Goal: Check status: Check status

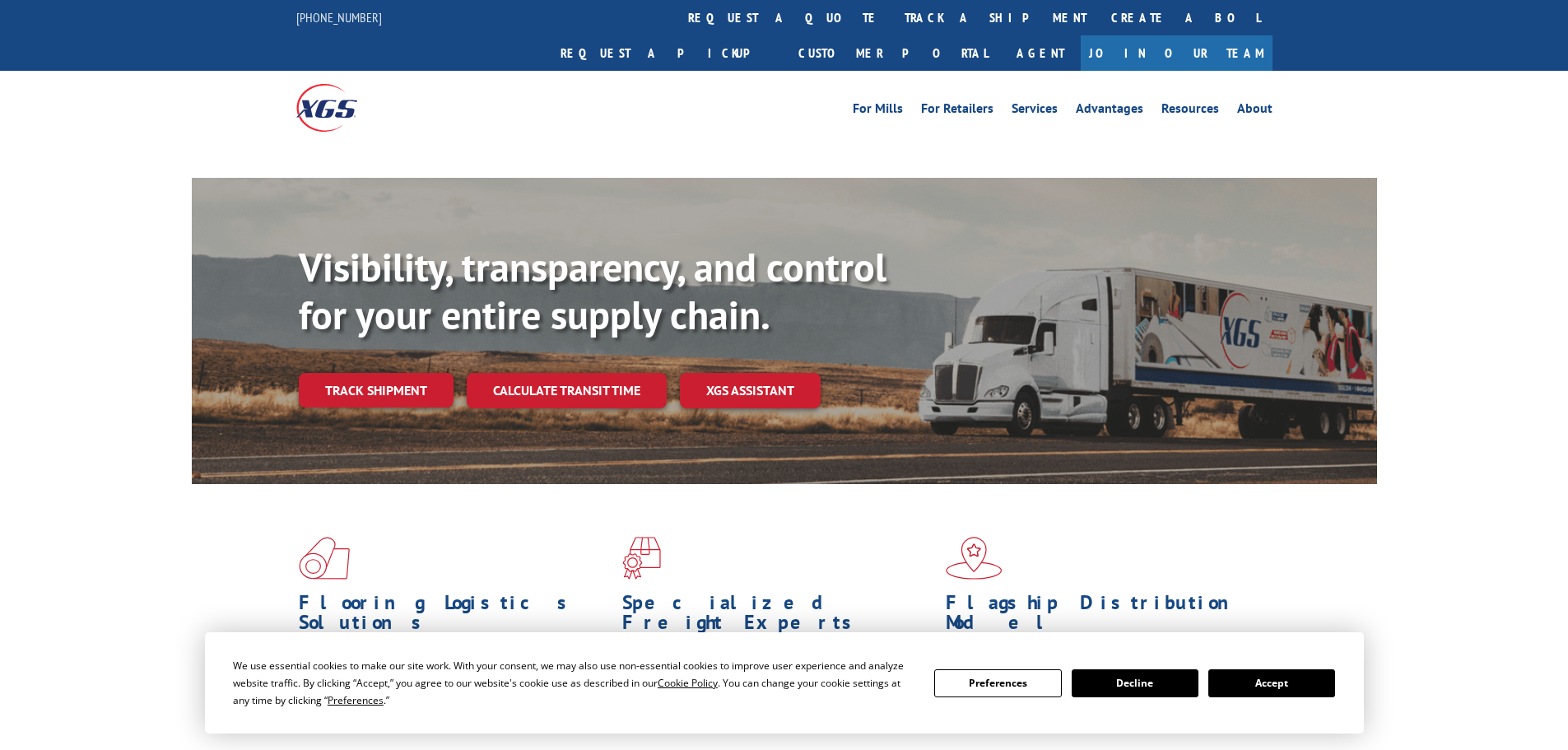
click at [1264, 689] on button "Accept" at bounding box center [1271, 683] width 127 height 28
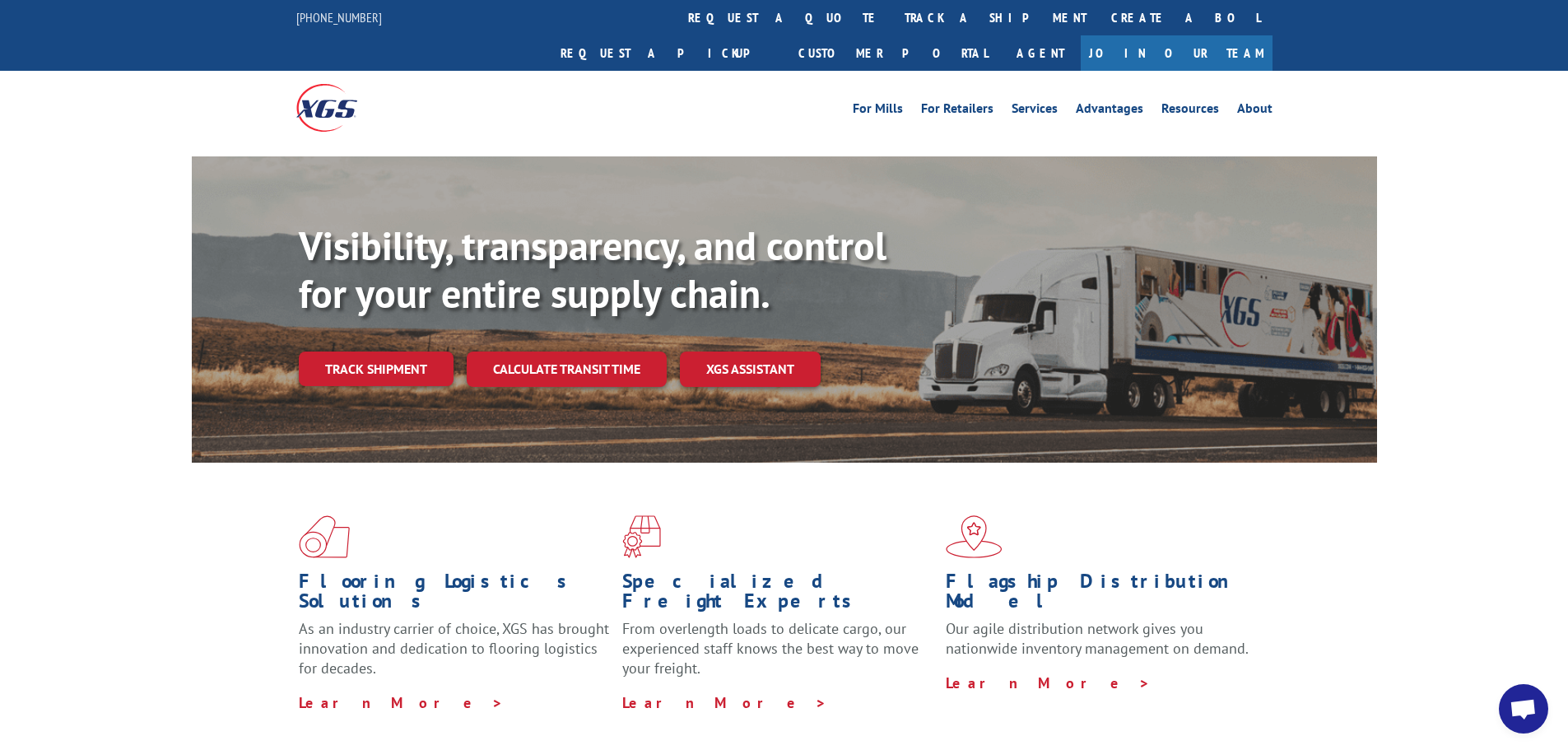
drag, startPoint x: 334, startPoint y: 324, endPoint x: 367, endPoint y: 336, distance: 35.1
click at [335, 352] on link "Track shipment" at bounding box center [376, 369] width 155 height 35
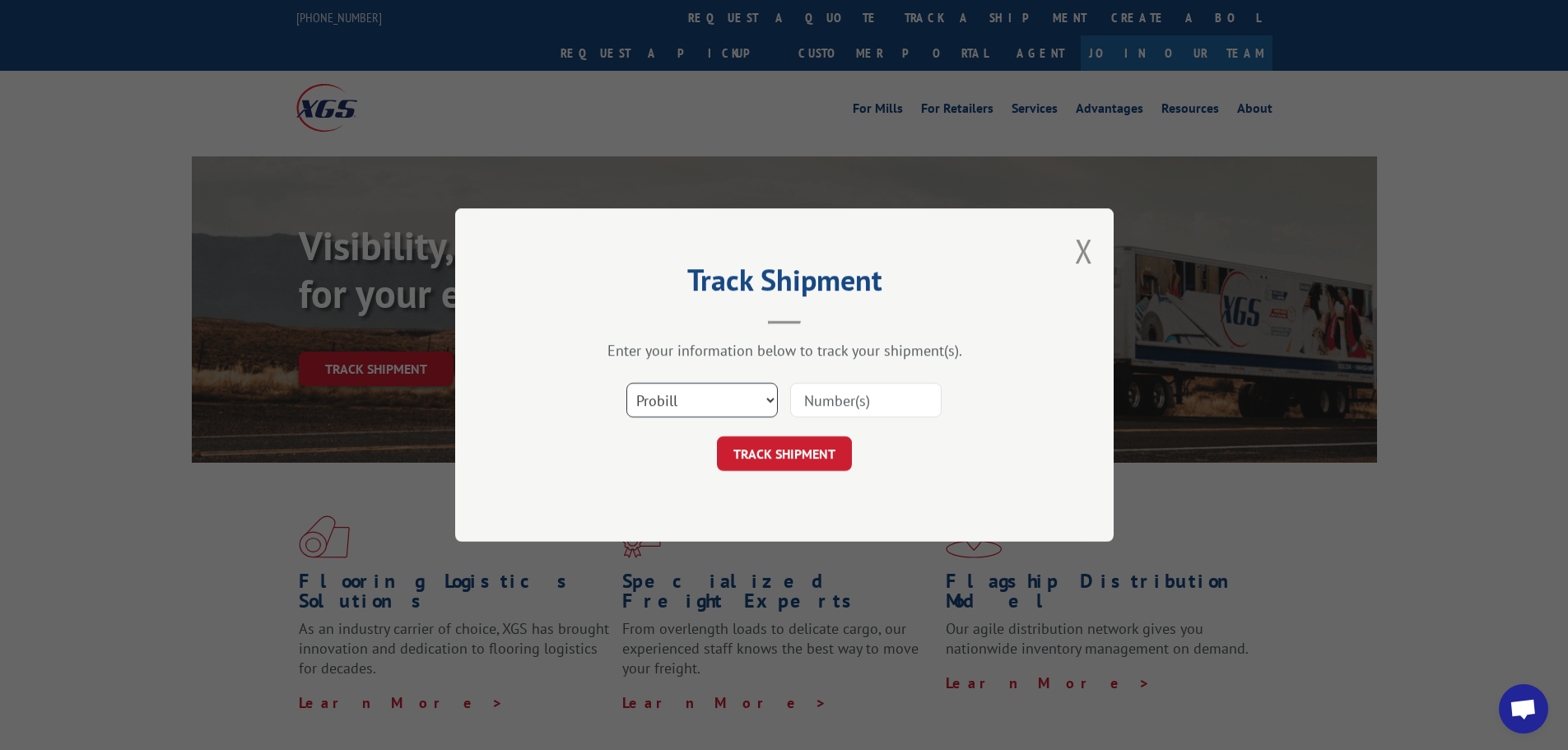
click at [712, 399] on select "Select category... Probill BOL PO" at bounding box center [702, 400] width 151 height 35
select select "bol"
click at [626, 382] on select "Select category... Probill BOL PO" at bounding box center [702, 400] width 151 height 35
click at [856, 382] on input at bounding box center [865, 400] width 151 height 35
paste input "7032205"
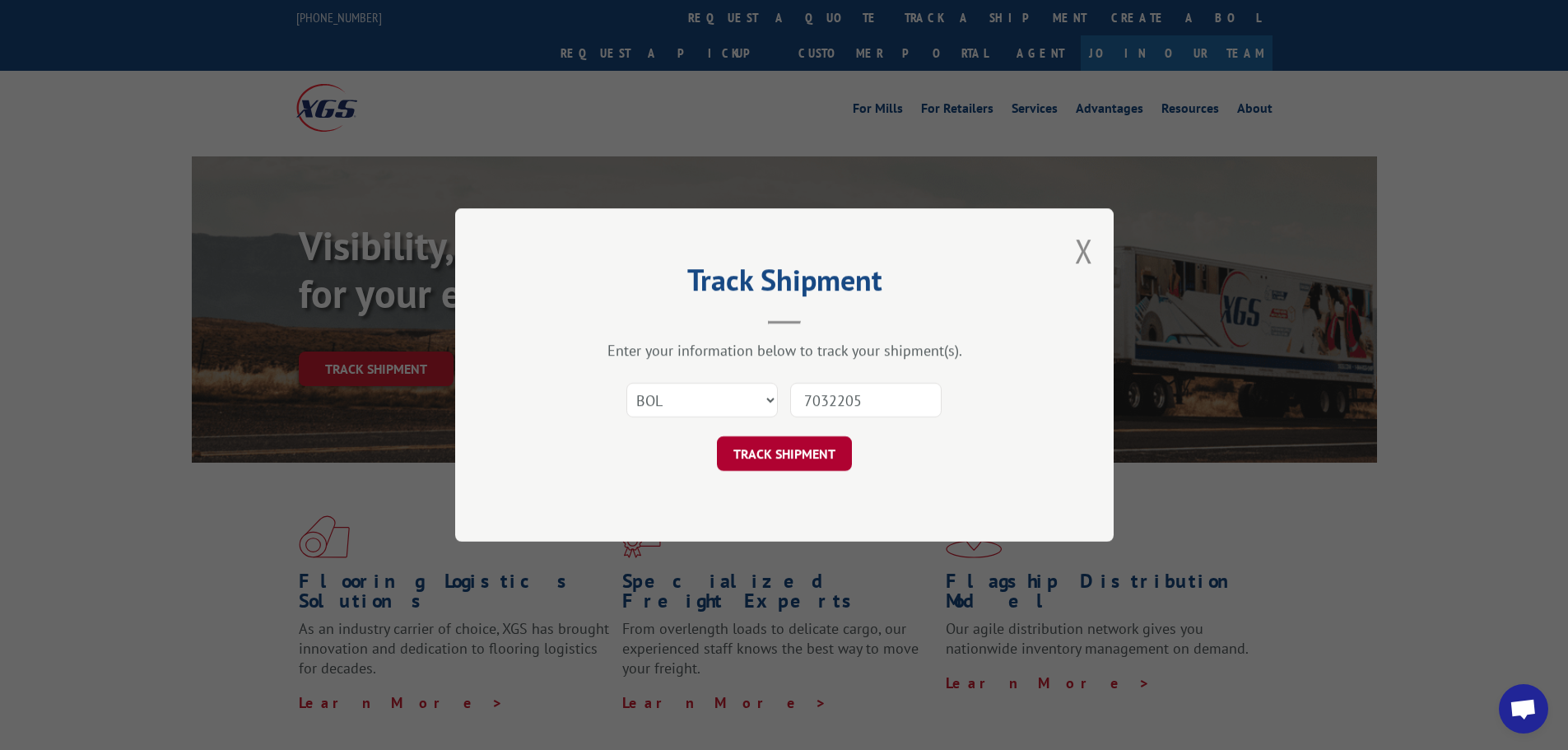
type input "7032205"
click at [817, 450] on button "TRACK SHIPMENT" at bounding box center [784, 454] width 135 height 35
